Goal: Task Accomplishment & Management: Use online tool/utility

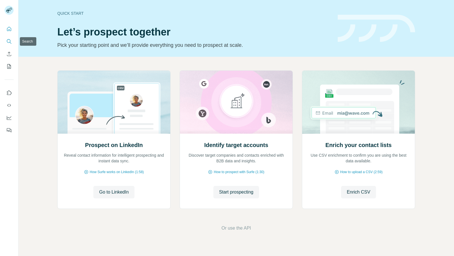
click at [9, 37] on button "Search" at bounding box center [9, 41] width 9 height 10
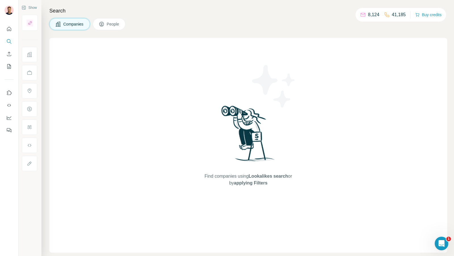
click at [103, 26] on icon at bounding box center [102, 24] width 6 height 6
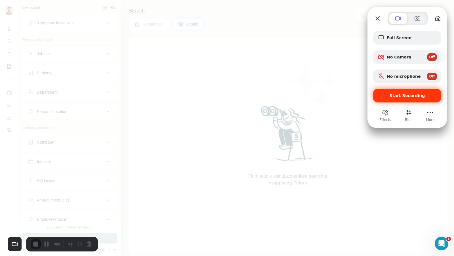
click at [410, 95] on span "Start Recording" at bounding box center [407, 95] width 35 height 5
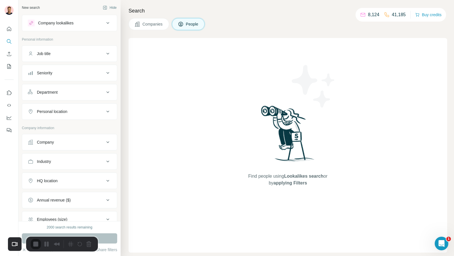
click at [74, 59] on button "Job title" at bounding box center [69, 54] width 95 height 14
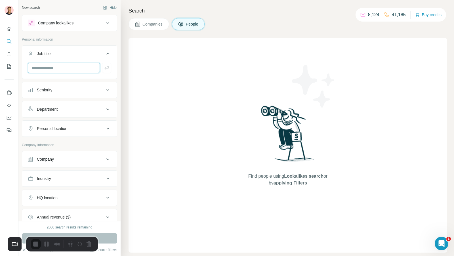
click at [76, 68] on input "text" at bounding box center [64, 68] width 72 height 10
type input "*******"
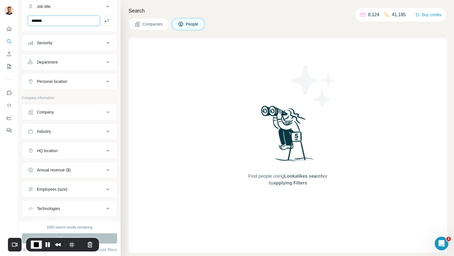
scroll to position [53, 0]
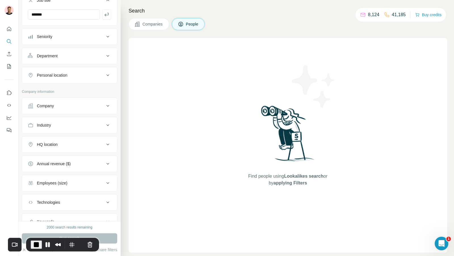
click at [76, 142] on div "HQ location" at bounding box center [66, 145] width 77 height 6
click at [74, 157] on input "text" at bounding box center [69, 159] width 83 height 10
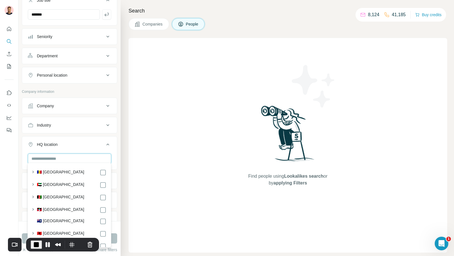
click at [74, 157] on input "text" at bounding box center [69, 159] width 83 height 10
type input "*"
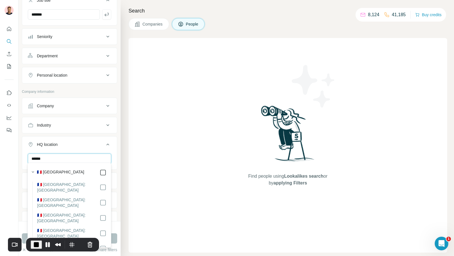
type input "******"
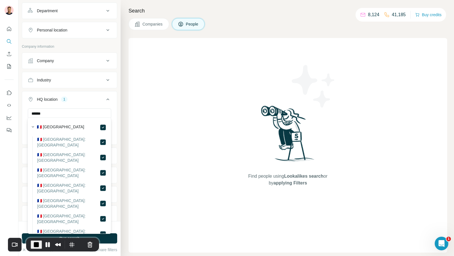
scroll to position [112, 0]
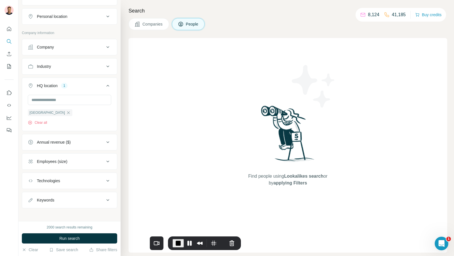
drag, startPoint x: 60, startPoint y: 239, endPoint x: 217, endPoint y: 243, distance: 156.8
click at [204, 243] on div "Recorder controls - play pause" at bounding box center [189, 243] width 32 height 9
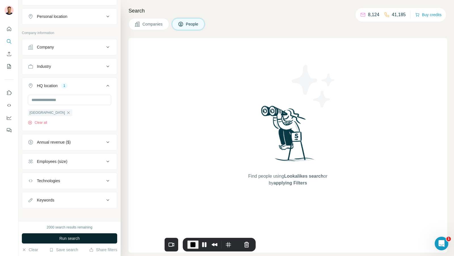
click at [80, 241] on span "Run search" at bounding box center [69, 239] width 20 height 6
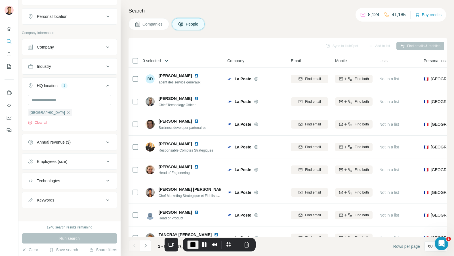
click at [169, 61] on icon "button" at bounding box center [167, 61] width 6 height 6
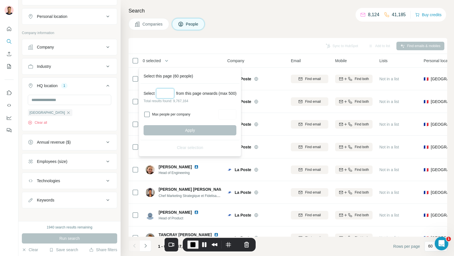
click at [167, 93] on input "Select a number (up to 500)" at bounding box center [165, 93] width 18 height 10
click at [166, 93] on input "**" at bounding box center [165, 93] width 18 height 10
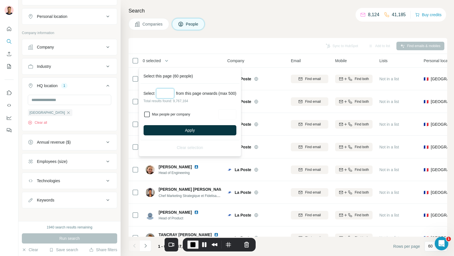
type input "***"
click at [223, 115] on input "Max people per company" at bounding box center [227, 114] width 18 height 10
click at [231, 115] on input "Max people per company" at bounding box center [227, 114] width 18 height 10
type input "*"
click at [197, 126] on button "Apply" at bounding box center [190, 130] width 93 height 10
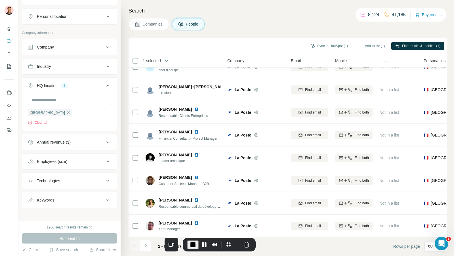
scroll to position [1193, 0]
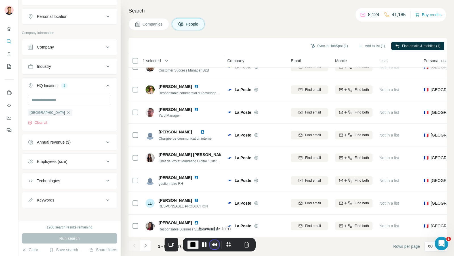
click at [214, 244] on button "Rewind and Trim Recording" at bounding box center [214, 244] width 9 height 9
click at [235, 245] on button "Restart Recording" at bounding box center [237, 244] width 7 height 7
click at [33, 250] on button "Clear" at bounding box center [30, 250] width 16 height 6
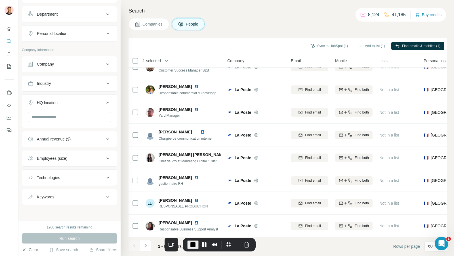
scroll to position [92, 0]
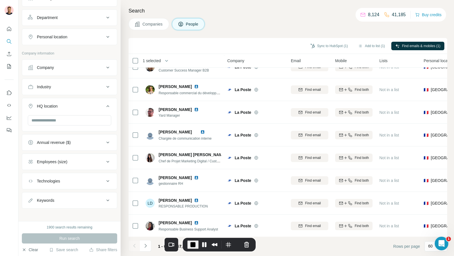
click at [33, 250] on button "Clear" at bounding box center [30, 250] width 16 height 6
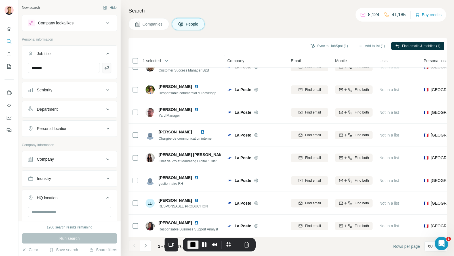
click at [107, 67] on icon "button" at bounding box center [107, 68] width 6 height 6
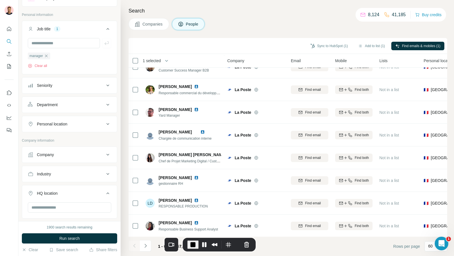
scroll to position [38, 0]
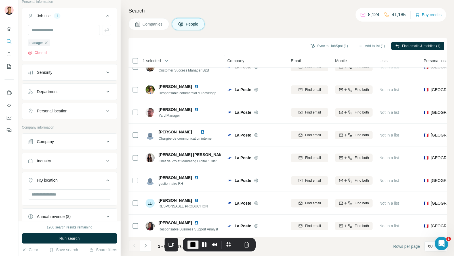
click at [66, 108] on div "Personal location" at bounding box center [52, 111] width 30 height 6
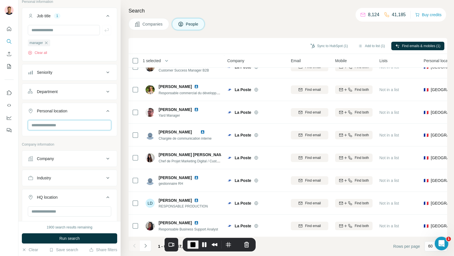
click at [64, 126] on input "text" at bounding box center [69, 125] width 83 height 10
type input "******"
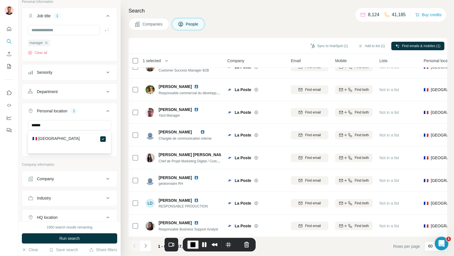
click at [79, 160] on div "Company lookalikes Personal information Job title 1 manager Clear all Seniority…" at bounding box center [69, 148] width 95 height 343
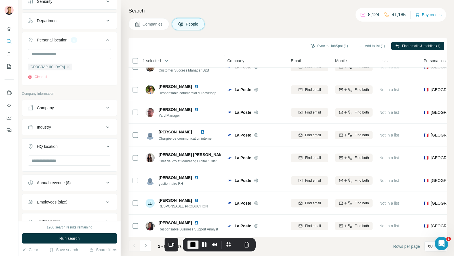
scroll to position [112, 0]
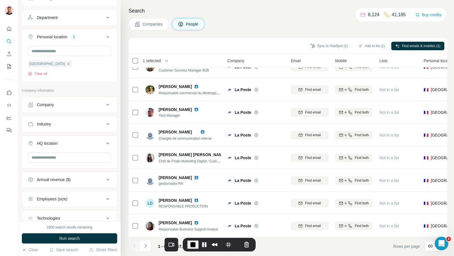
click at [85, 121] on div "Industry" at bounding box center [66, 124] width 77 height 6
click at [64, 138] on input at bounding box center [67, 138] width 70 height 6
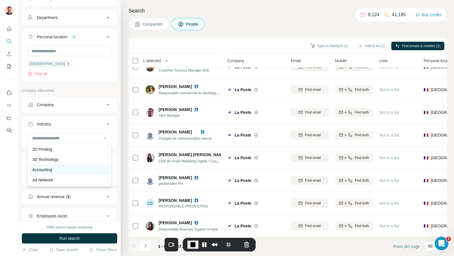
click at [61, 169] on div "Accounting" at bounding box center [69, 170] width 74 height 6
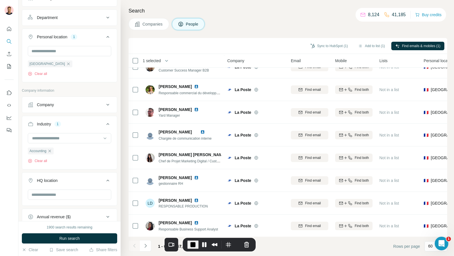
scroll to position [187, 0]
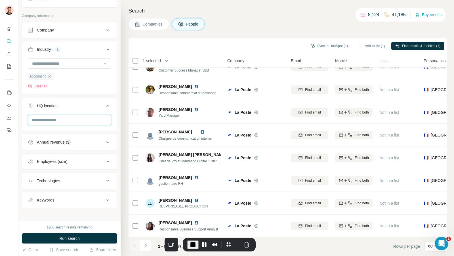
click at [78, 115] on input "text" at bounding box center [69, 120] width 83 height 10
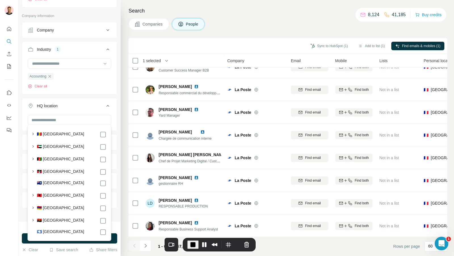
click at [121, 109] on div "Search Companies People Sync to HubSpot (1) Add to list (1) Find emails & mobil…" at bounding box center [288, 128] width 334 height 256
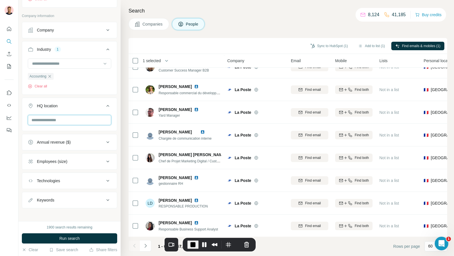
click at [70, 120] on input "text" at bounding box center [69, 120] width 83 height 10
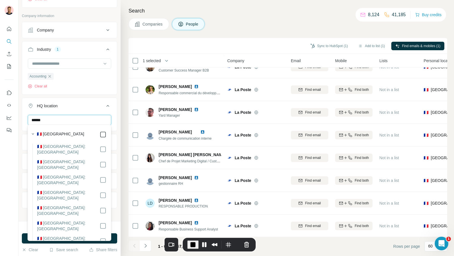
type input "******"
click at [118, 132] on div "New search Hide Company lookalikes Personal information Job title 1 manager Cle…" at bounding box center [69, 110] width 102 height 221
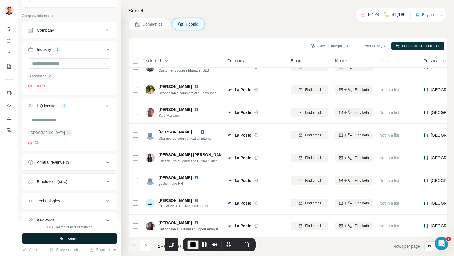
click at [66, 238] on span "Run search" at bounding box center [69, 239] width 20 height 6
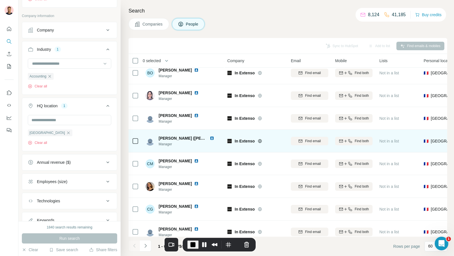
scroll to position [1193, 0]
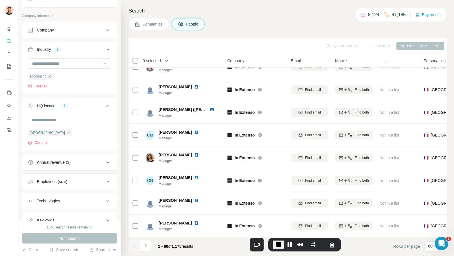
drag, startPoint x: 218, startPoint y: 238, endPoint x: 303, endPoint y: 238, distance: 85.5
click at [303, 238] on div "Recorder controls - play pause" at bounding box center [304, 245] width 73 height 14
click at [150, 245] on button "Navigate to next page" at bounding box center [145, 245] width 11 height 11
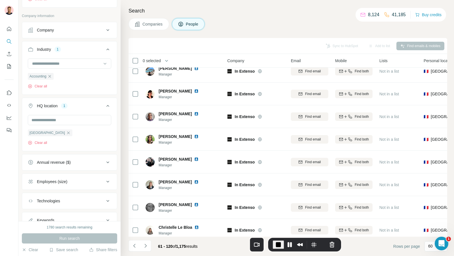
scroll to position [0, 0]
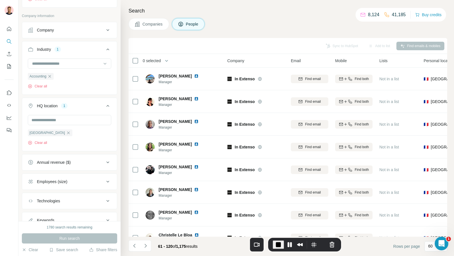
click at [163, 66] on th "0 selected" at bounding box center [174, 61] width 91 height 14
click at [164, 62] on button "button" at bounding box center [166, 60] width 11 height 11
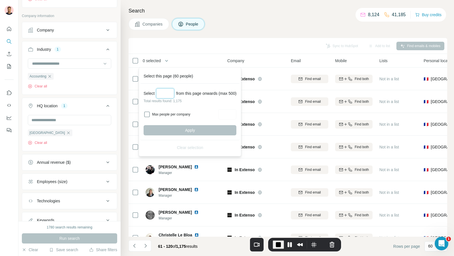
click at [161, 93] on input "Select a number (up to 500)" at bounding box center [165, 93] width 18 height 10
type input "***"
click at [156, 114] on label "Max people per company" at bounding box center [184, 114] width 64 height 5
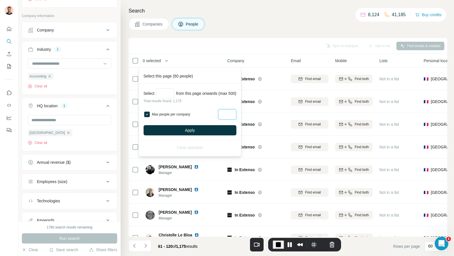
click at [236, 112] on input "Max people per company" at bounding box center [227, 114] width 18 height 10
type input "*"
click at [195, 128] on span "Apply" at bounding box center [190, 131] width 10 height 6
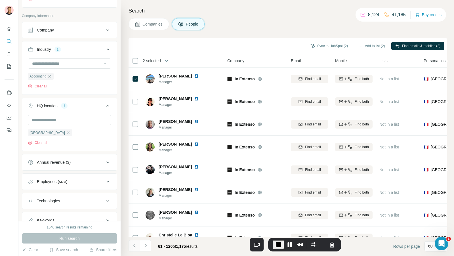
click at [138, 248] on button "Navigate to previous page" at bounding box center [134, 245] width 11 height 11
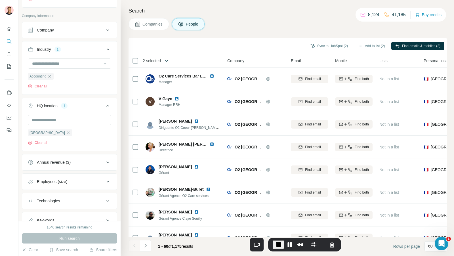
click at [164, 60] on button "button" at bounding box center [166, 60] width 11 height 11
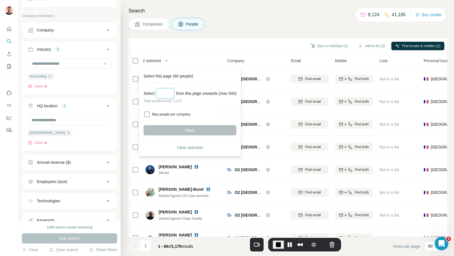
click at [168, 95] on input "Select a number (up to 500)" at bounding box center [165, 93] width 18 height 10
click at [324, 245] on button "Restart Recording" at bounding box center [323, 244] width 7 height 7
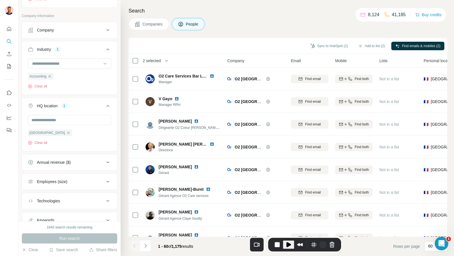
click at [324, 256] on div "Are you sure you want to restart your recording? Your current video progress wi…" at bounding box center [227, 256] width 454 height 0
click at [324, 246] on button "Restart Recording" at bounding box center [323, 244] width 7 height 7
click at [36, 252] on button "Clear" at bounding box center [30, 250] width 16 height 6
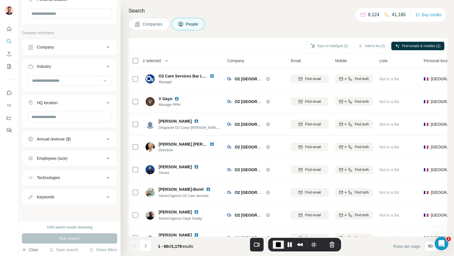
scroll to position [126, 0]
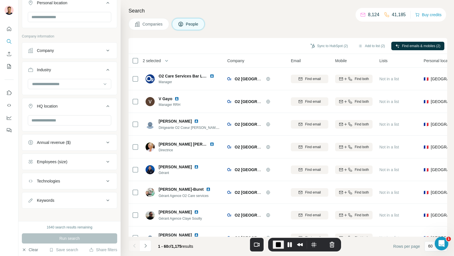
click at [36, 252] on button "Clear" at bounding box center [30, 250] width 16 height 6
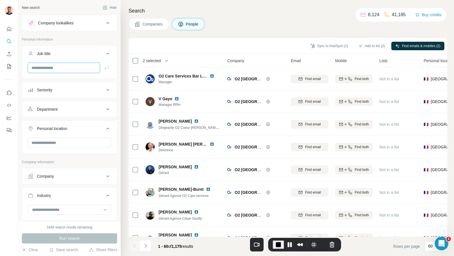
click at [66, 70] on input "text" at bounding box center [64, 68] width 72 height 10
type input "**********"
click at [106, 70] on button "button" at bounding box center [106, 68] width 9 height 10
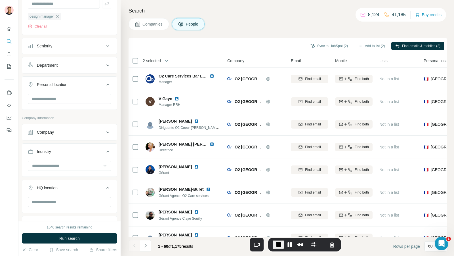
scroll to position [69, 0]
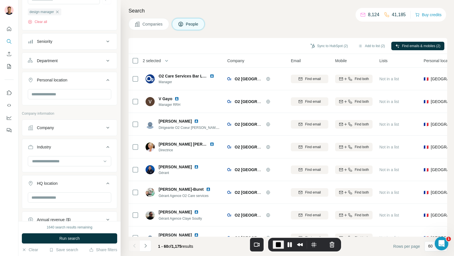
click at [62, 130] on button "Company" at bounding box center [69, 128] width 95 height 14
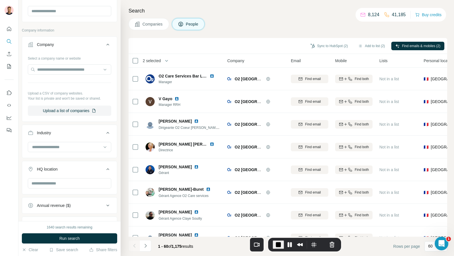
scroll to position [155, 0]
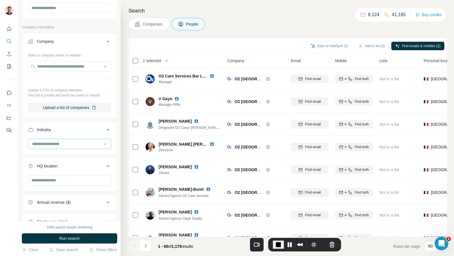
click at [64, 142] on input at bounding box center [67, 144] width 70 height 6
click at [76, 124] on button "Industry" at bounding box center [69, 131] width 95 height 16
click at [65, 163] on input "text" at bounding box center [69, 163] width 83 height 10
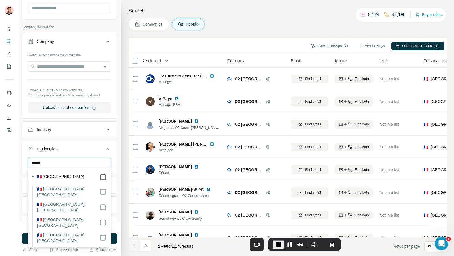
type input "******"
click at [119, 158] on div "New search Hide Company lookalikes Personal information Job title 1 design mana…" at bounding box center [69, 110] width 102 height 221
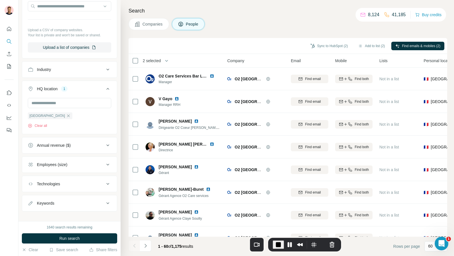
scroll to position [218, 0]
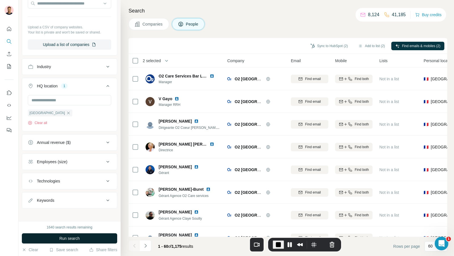
click at [71, 234] on button "Run search" at bounding box center [69, 238] width 95 height 10
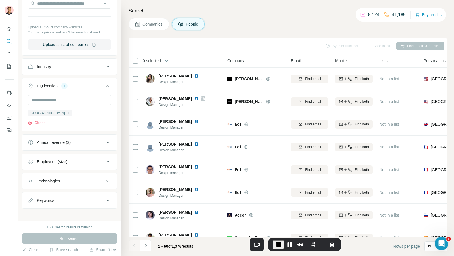
click at [239, 60] on span "Company" at bounding box center [235, 61] width 17 height 6
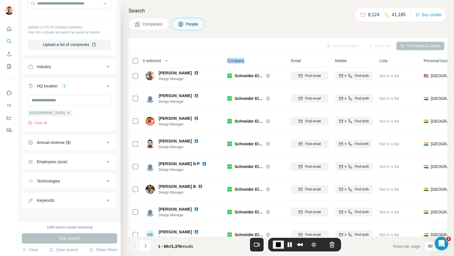
scroll to position [0, 0]
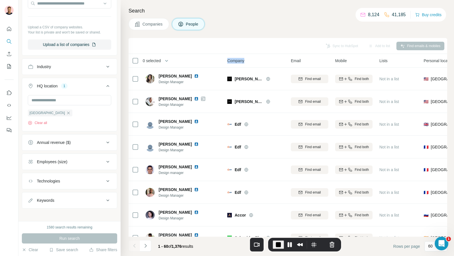
click at [155, 58] on span "0 selected" at bounding box center [152, 61] width 18 height 6
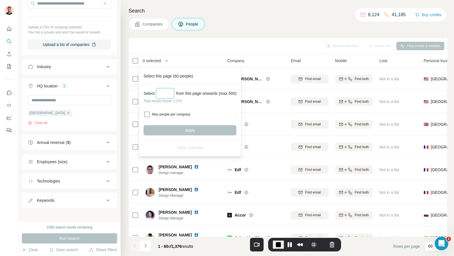
click at [165, 93] on input "Select a number (up to 500)" at bounding box center [165, 93] width 18 height 10
type input "***"
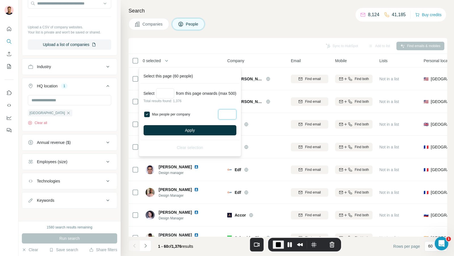
click at [233, 116] on input "Max people per company" at bounding box center [227, 114] width 18 height 10
type input "*"
click at [201, 130] on button "Apply" at bounding box center [190, 130] width 93 height 10
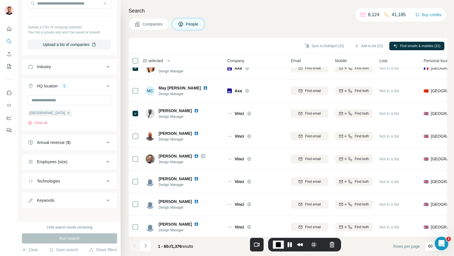
scroll to position [1193, 0]
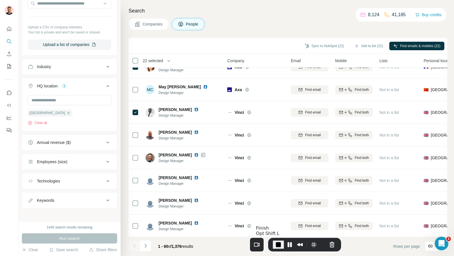
click at [279, 242] on span "End Recording" at bounding box center [278, 244] width 7 height 7
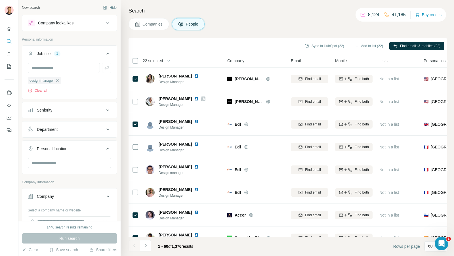
scroll to position [1193, 0]
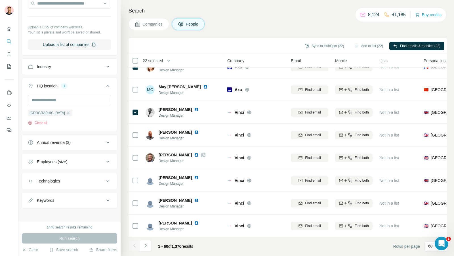
click at [158, 62] on span "22 selected" at bounding box center [153, 61] width 20 height 6
